Goal: Obtain resource: Download file/media

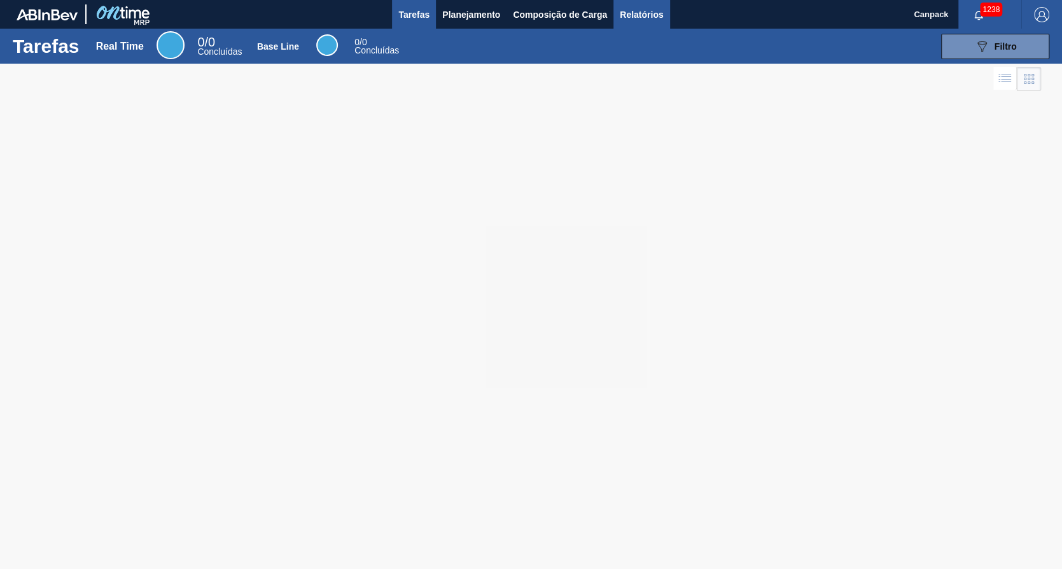
click at [647, 13] on span "Relatórios" at bounding box center [641, 14] width 43 height 15
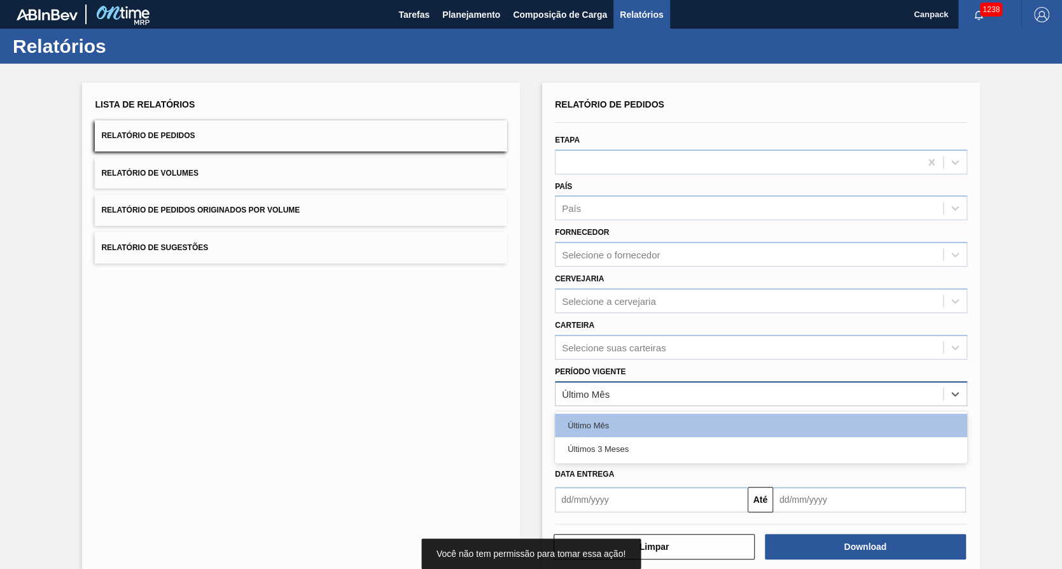
click at [618, 401] on div "Último Mês" at bounding box center [750, 393] width 388 height 18
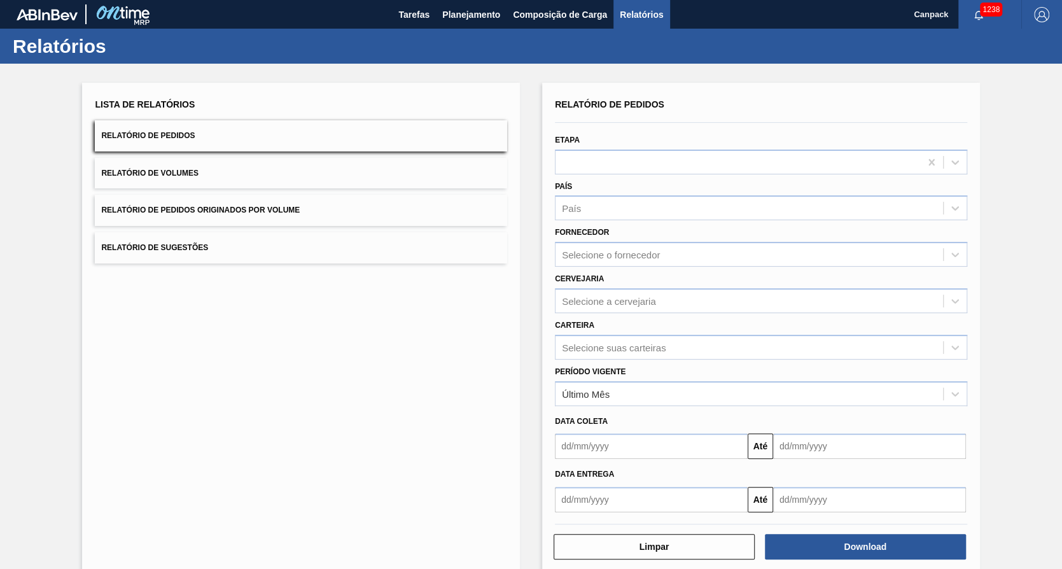
click at [423, 402] on div "Lista de Relatórios Relatório de Pedidos Relatório de Volumes Relatório de Pedi…" at bounding box center [301, 328] width 438 height 491
click at [586, 440] on input "text" at bounding box center [651, 445] width 193 height 25
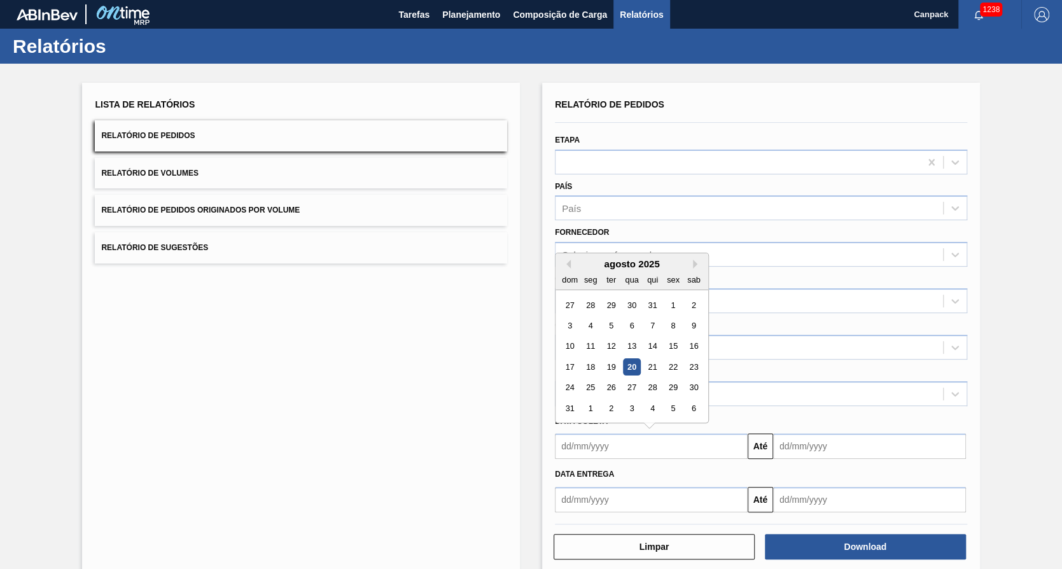
click at [632, 370] on div "20" at bounding box center [631, 366] width 17 height 17
type input "[DATE]"
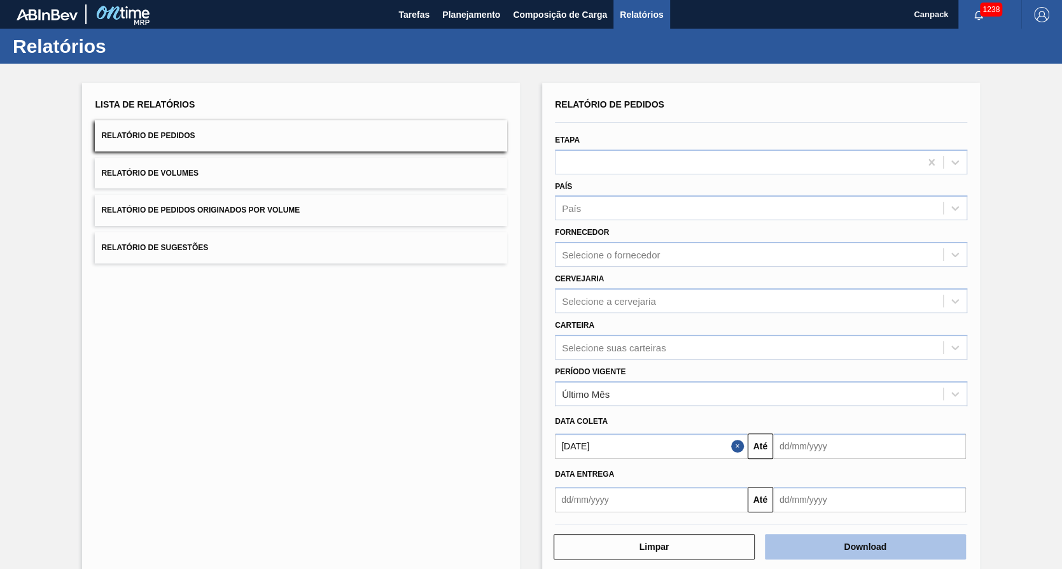
click at [826, 549] on button "Download" at bounding box center [865, 546] width 201 height 25
